Goal: Task Accomplishment & Management: Manage account settings

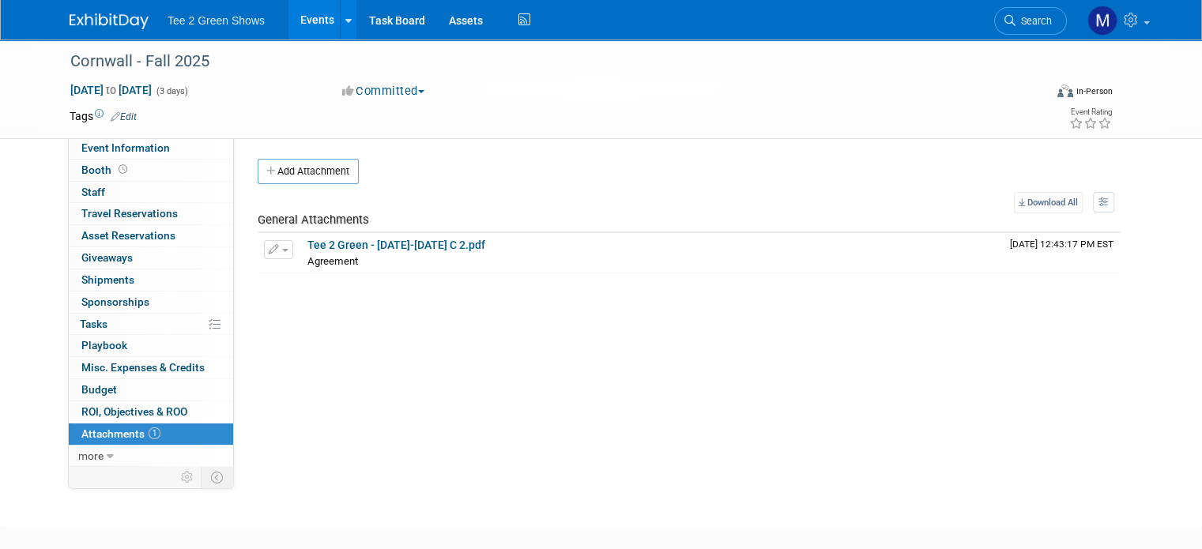
click at [117, 21] on img at bounding box center [109, 21] width 79 height 16
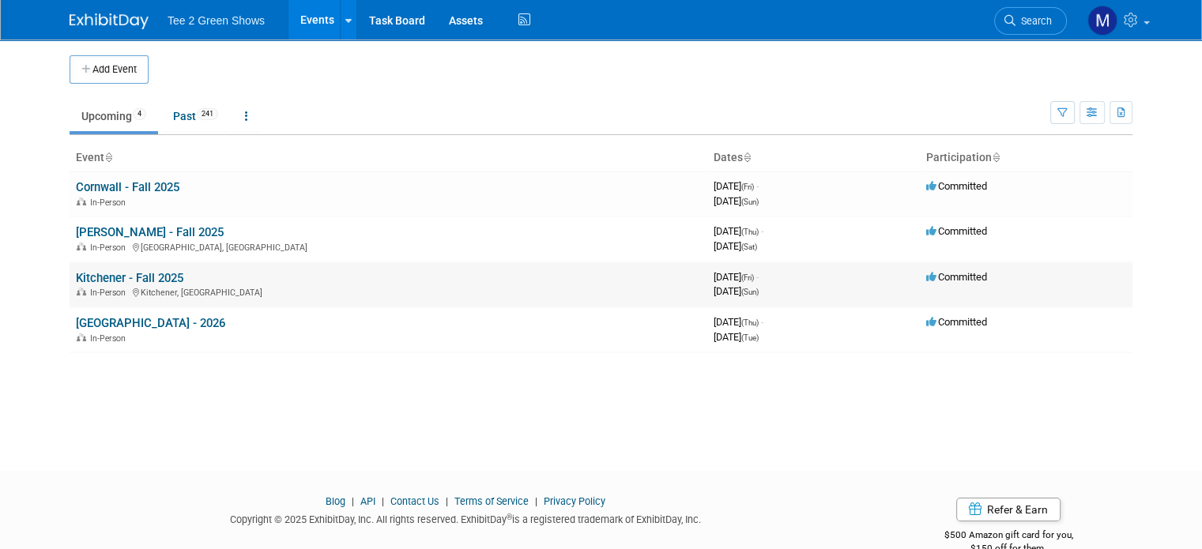
click at [81, 280] on link "Kitchener - Fall 2025" at bounding box center [129, 278] width 107 height 14
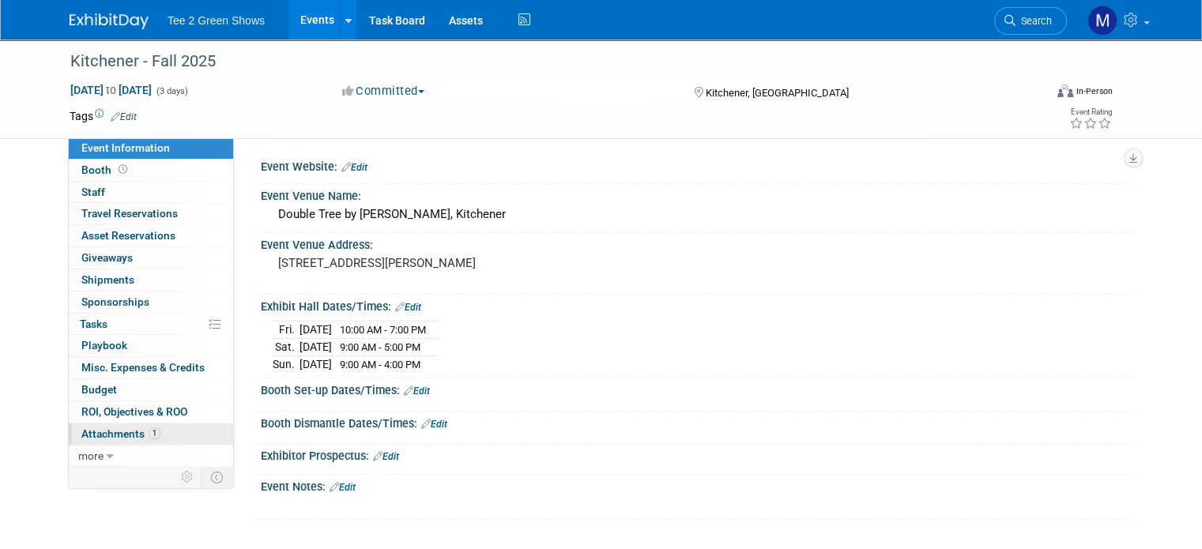
click at [124, 432] on span "Attachments 1" at bounding box center [120, 434] width 79 height 13
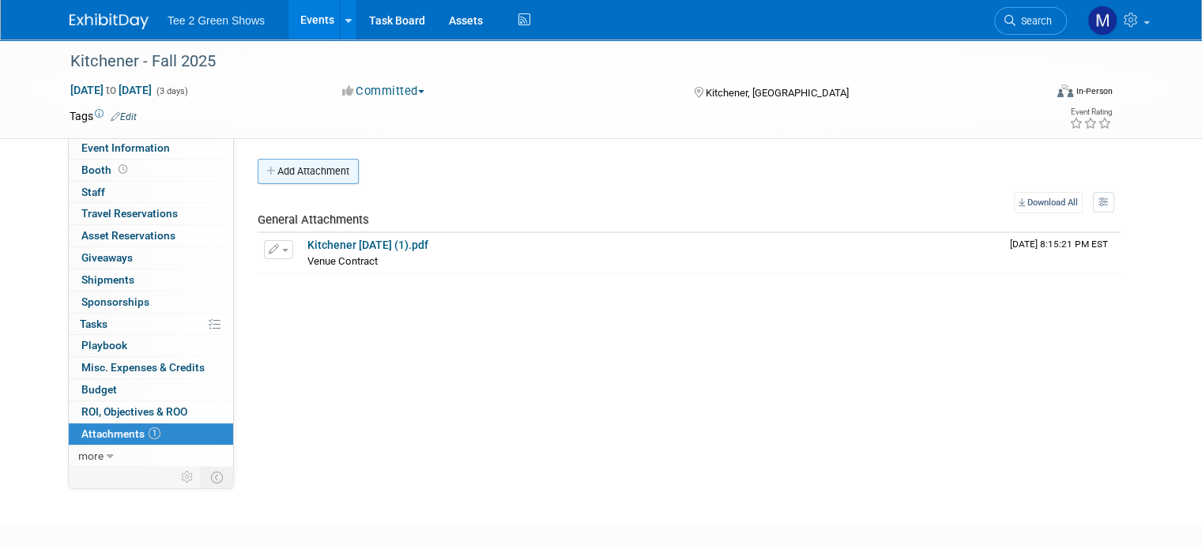
click at [279, 176] on button "Add Attachment" at bounding box center [308, 171] width 101 height 25
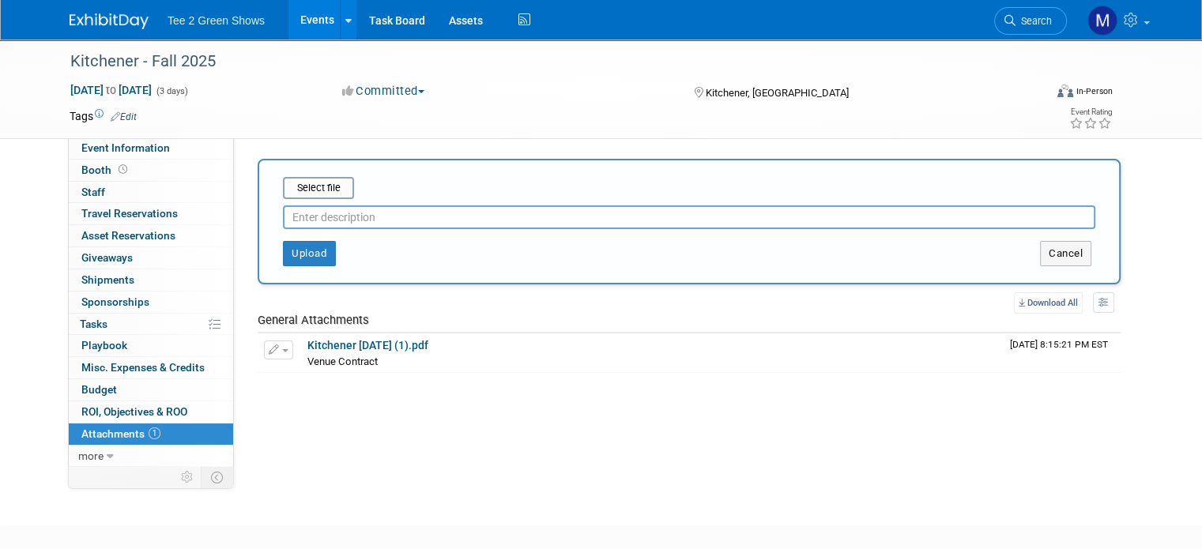
click at [317, 213] on input "text" at bounding box center [689, 218] width 813 height 24
type input "Business License"
click at [306, 196] on input "file" at bounding box center [258, 188] width 188 height 19
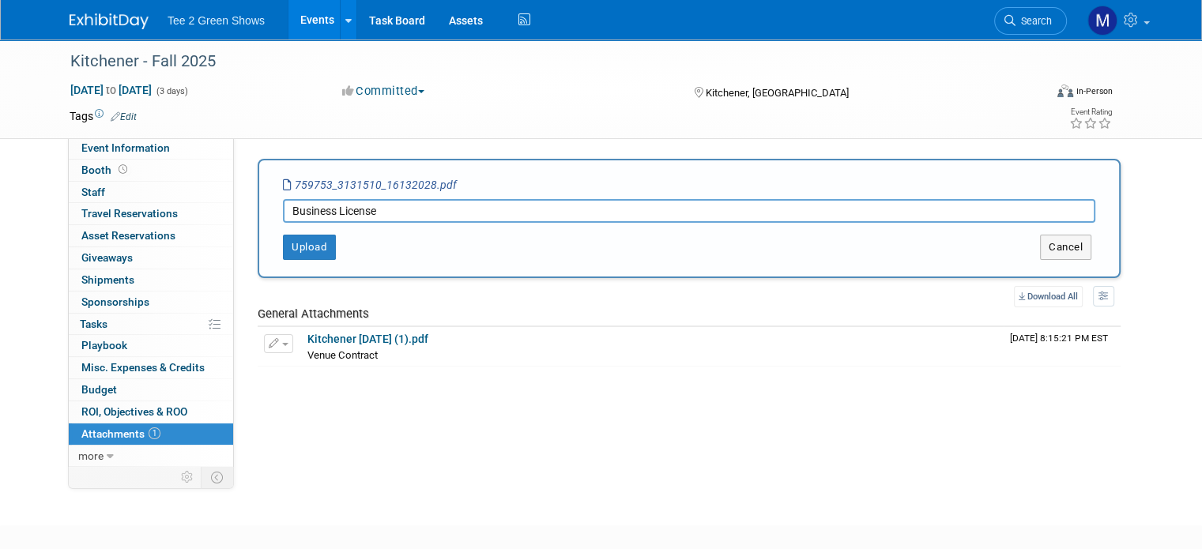
click at [344, 184] on icon "759753_3131510_16132028.pdf" at bounding box center [370, 185] width 174 height 13
click at [311, 235] on button "Upload" at bounding box center [309, 247] width 53 height 25
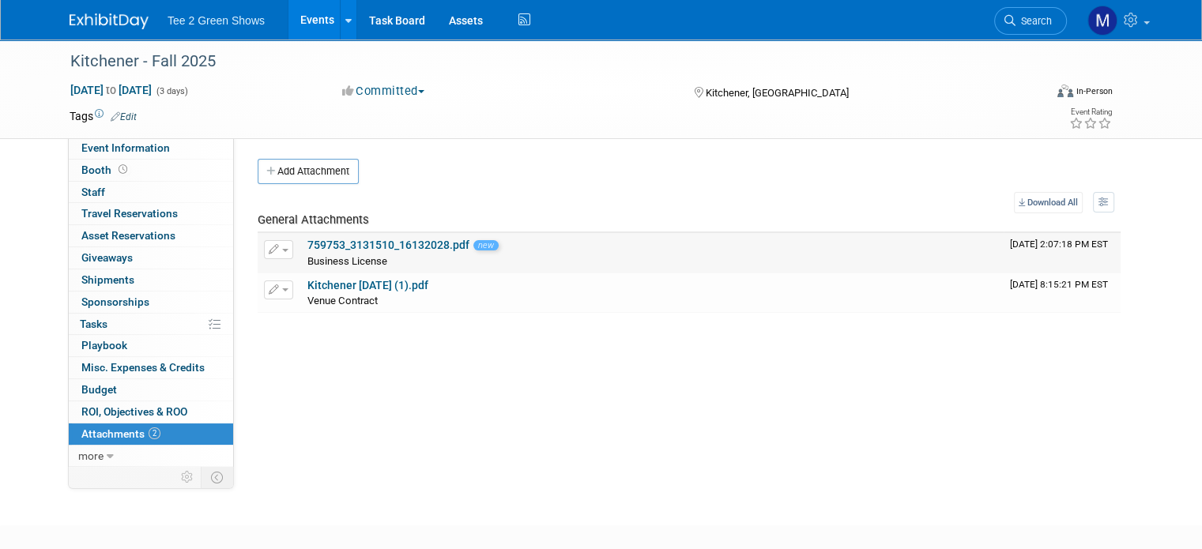
click at [326, 243] on link "759753_3131510_16132028.pdf" at bounding box center [388, 245] width 162 height 13
click at [104, 25] on img at bounding box center [109, 21] width 79 height 16
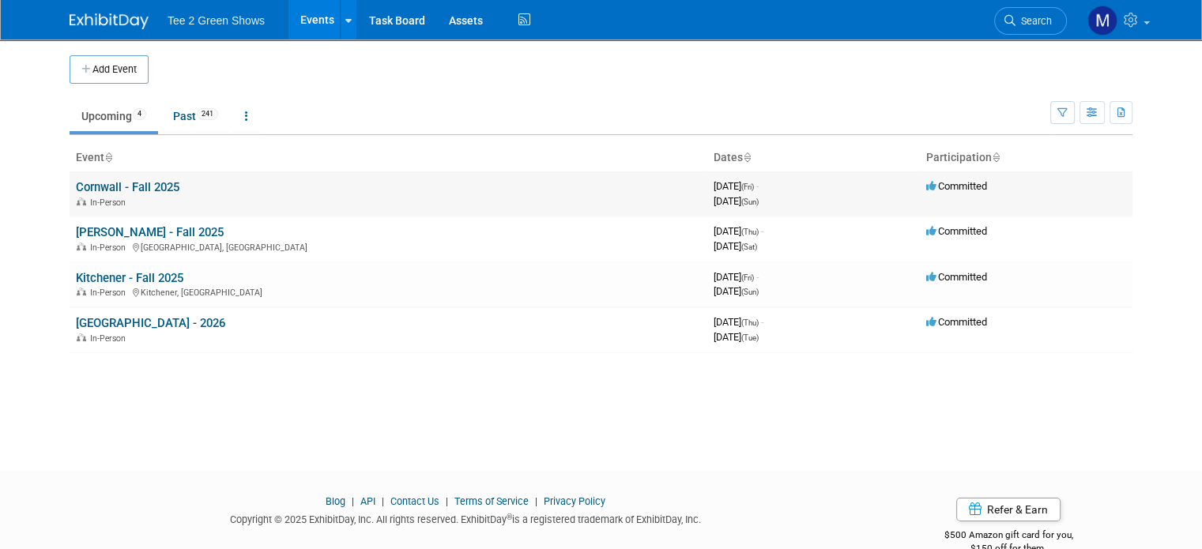
click at [120, 189] on link "Cornwall - Fall 2025" at bounding box center [128, 187] width 104 height 14
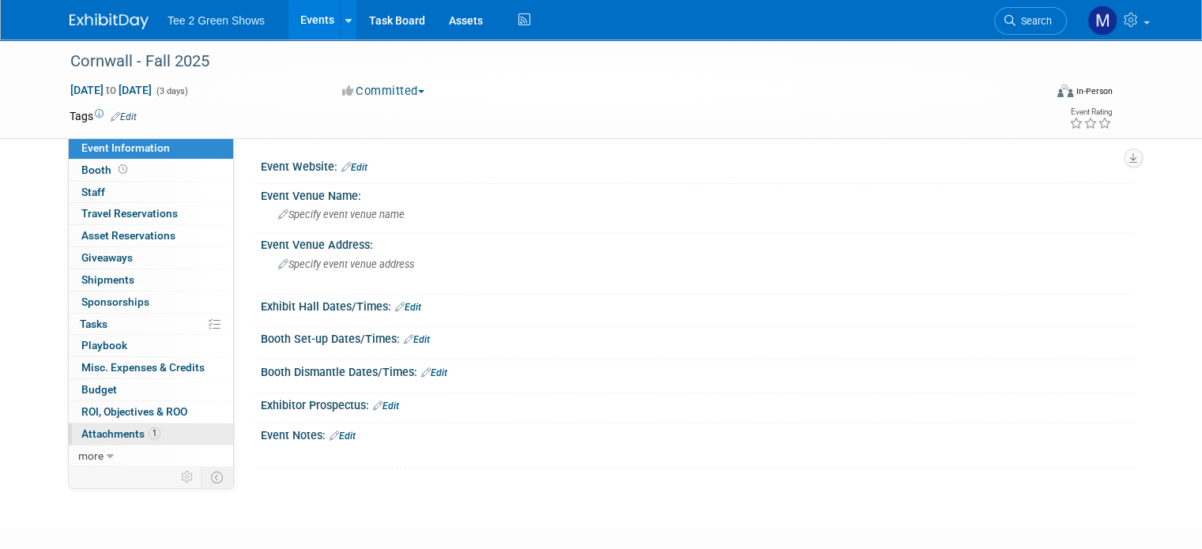
click at [149, 428] on span "1" at bounding box center [155, 434] width 12 height 12
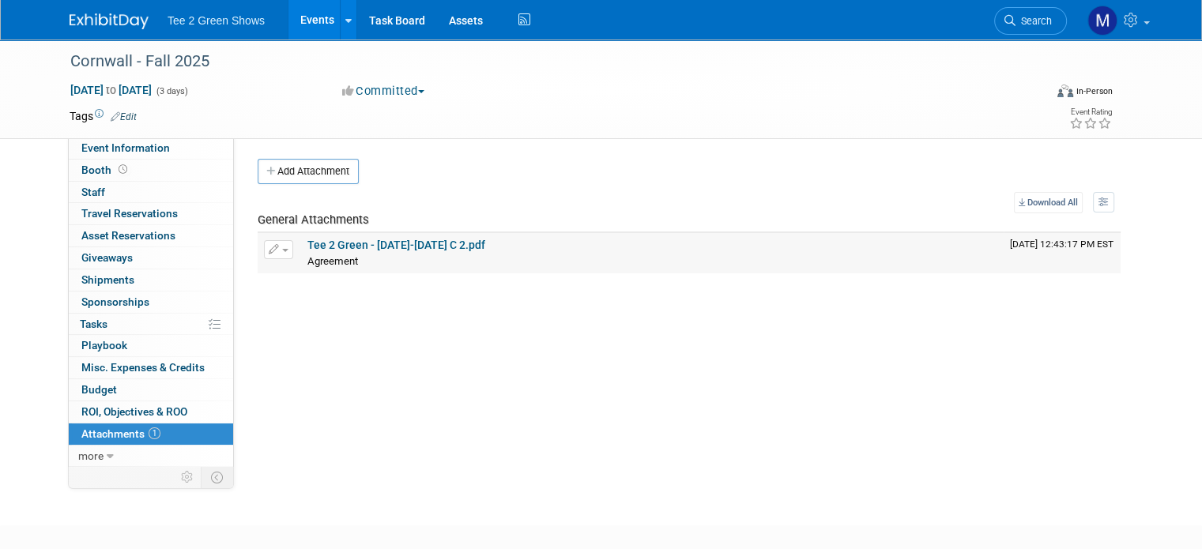
click at [311, 245] on link "Tee 2 Green - 2025 Sept 18-21 C 2.pdf" at bounding box center [396, 245] width 178 height 13
click at [118, 23] on img at bounding box center [109, 21] width 79 height 16
